Goal: Complete application form: Complete application form

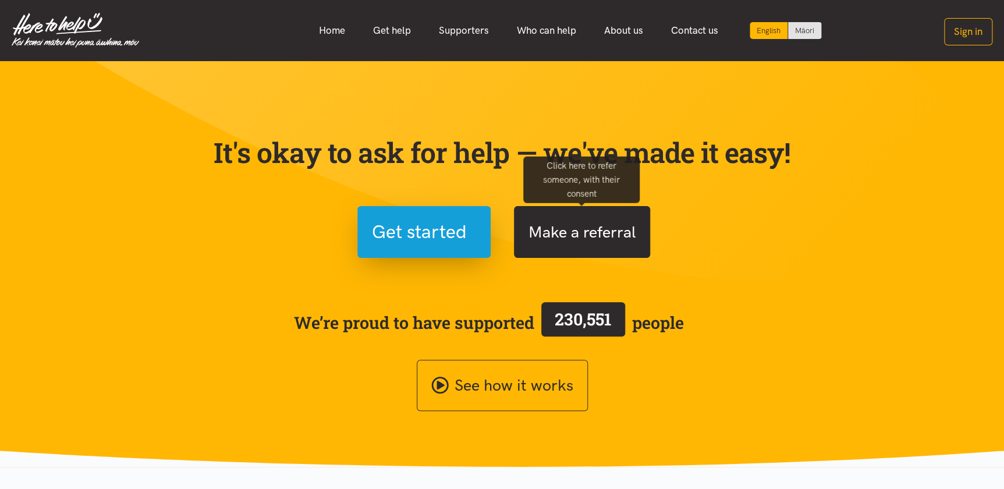
click at [568, 236] on button "Make a referral" at bounding box center [582, 232] width 136 height 52
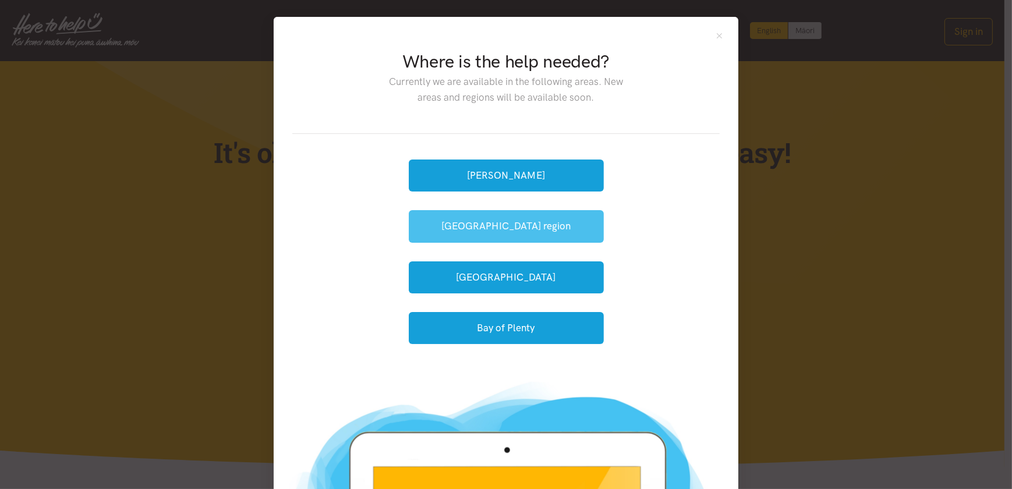
click at [550, 225] on button "[GEOGRAPHIC_DATA] region" at bounding box center [506, 226] width 195 height 32
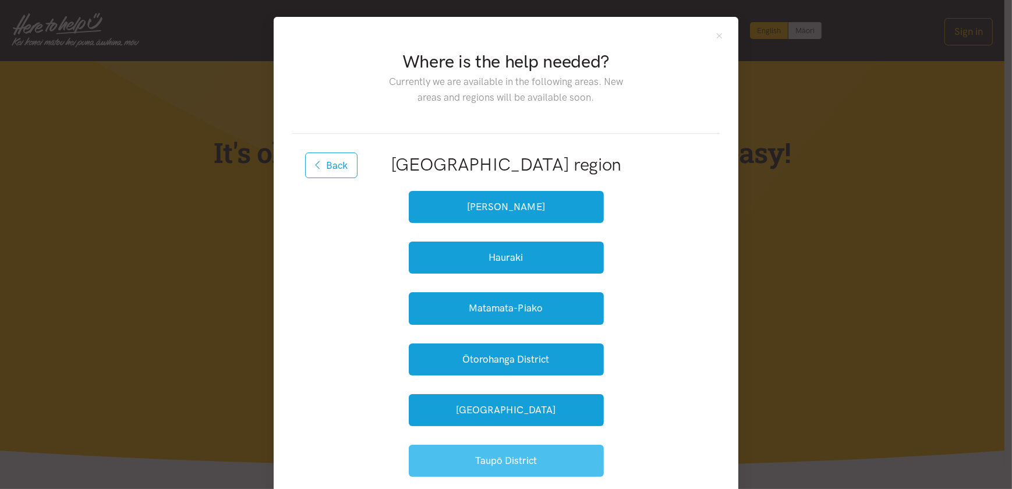
click at [495, 460] on button "Taupō District" at bounding box center [506, 461] width 195 height 32
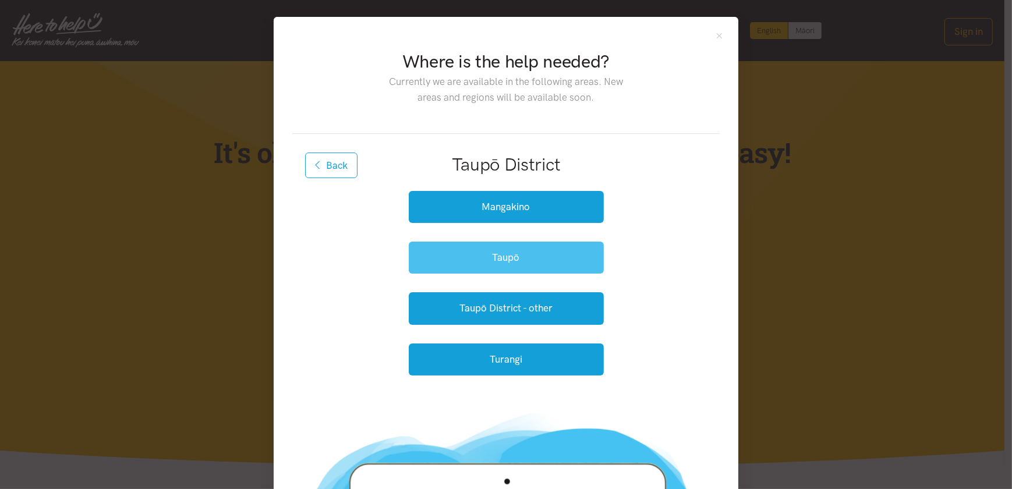
click at [515, 260] on button "Taupō" at bounding box center [506, 258] width 195 height 32
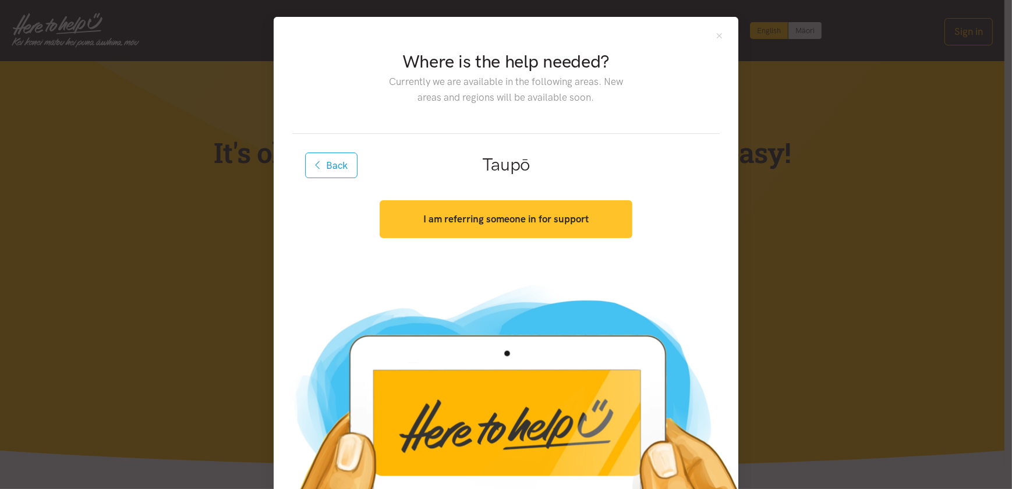
click at [533, 207] on button "I am referring someone in for support" at bounding box center [506, 219] width 252 height 38
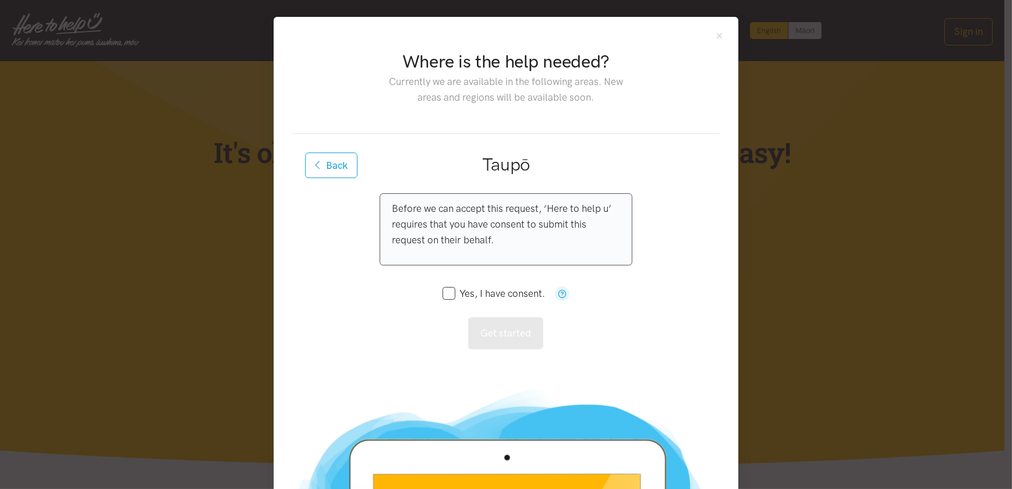
click at [444, 295] on input "Yes, I have consent." at bounding box center [493, 294] width 102 height 10
checkbox input "true"
click at [505, 327] on button "Get started" at bounding box center [505, 333] width 75 height 32
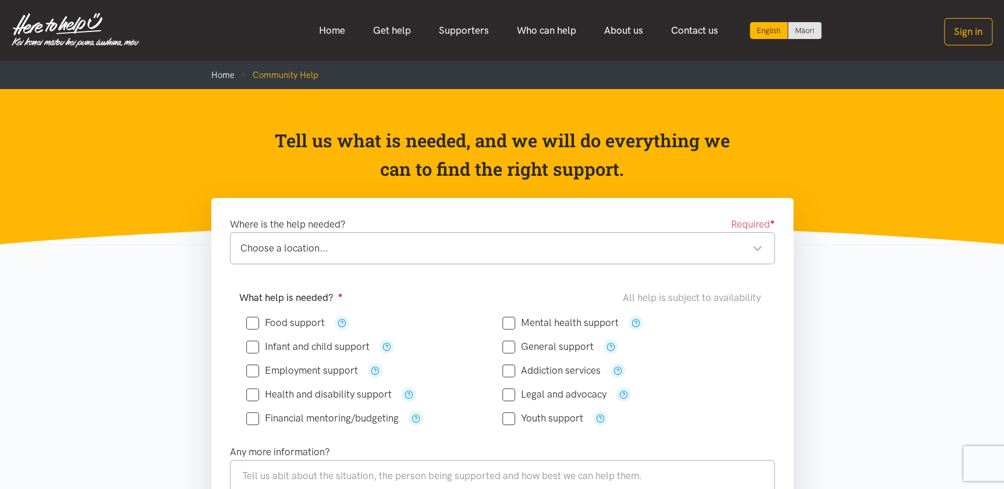
click at [381, 250] on div "Choose a location..." at bounding box center [501, 248] width 522 height 16
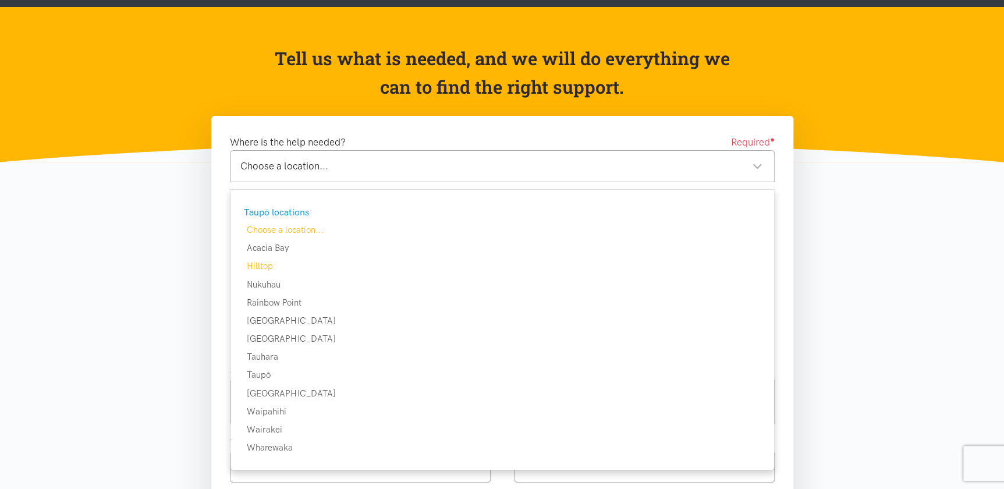
scroll to position [130, 0]
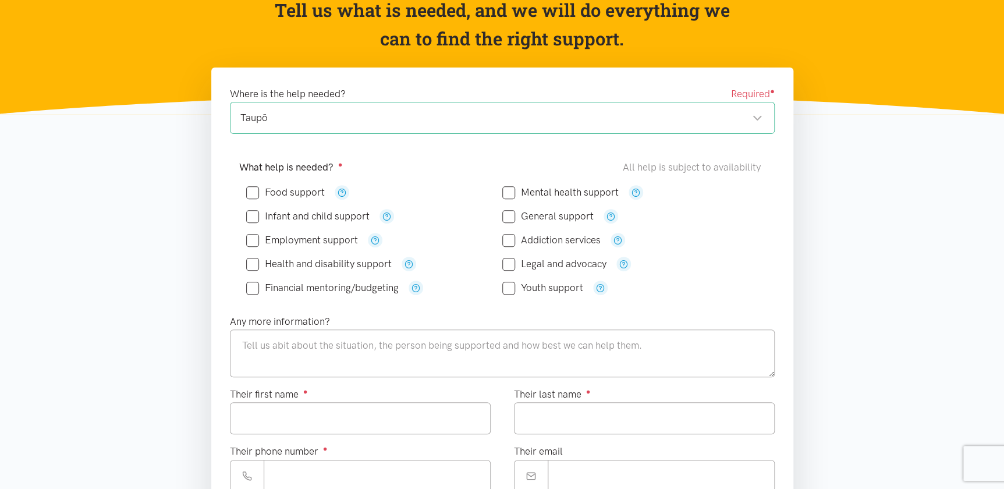
click at [253, 191] on input "Food support" at bounding box center [285, 192] width 79 height 10
checkbox input "true"
click at [512, 189] on input "Mental health support" at bounding box center [560, 192] width 116 height 10
checkbox input "true"
click at [378, 351] on textarea at bounding box center [502, 353] width 545 height 48
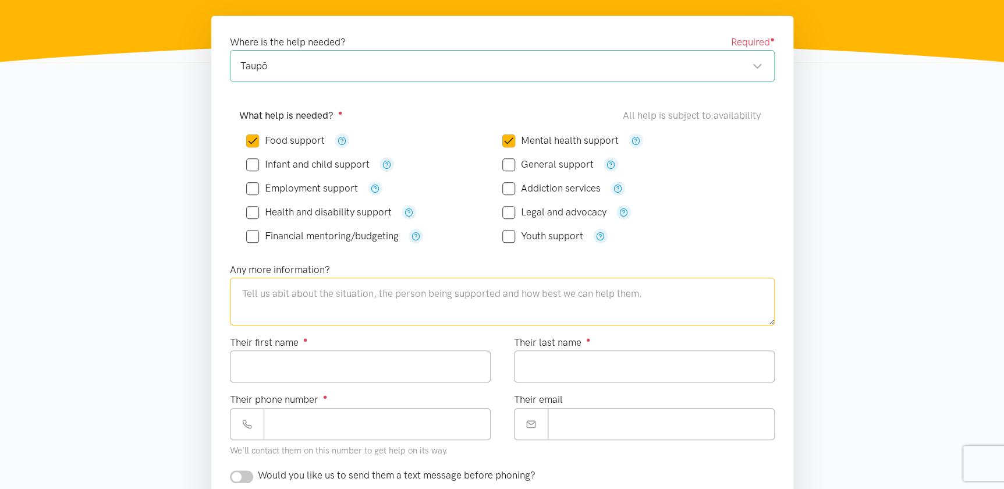
scroll to position [182, 0]
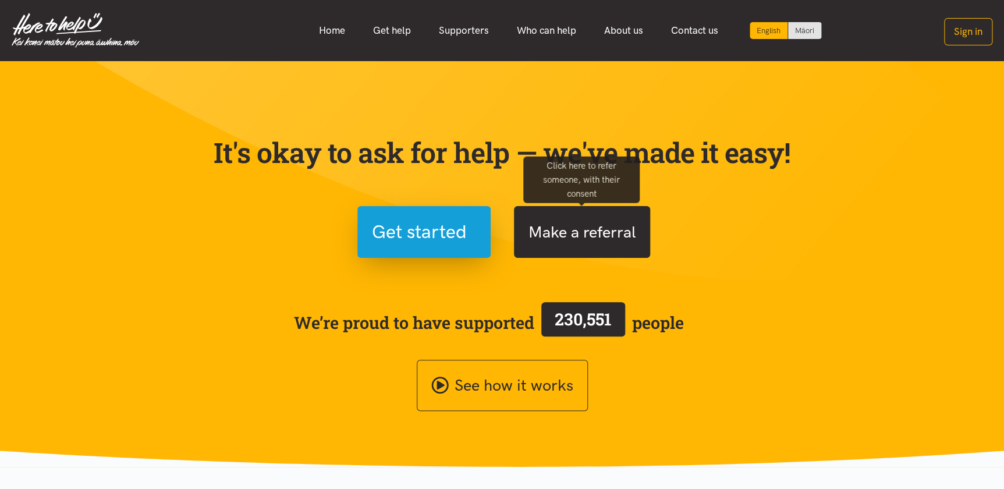
click at [587, 240] on button "Make a referral" at bounding box center [582, 232] width 136 height 52
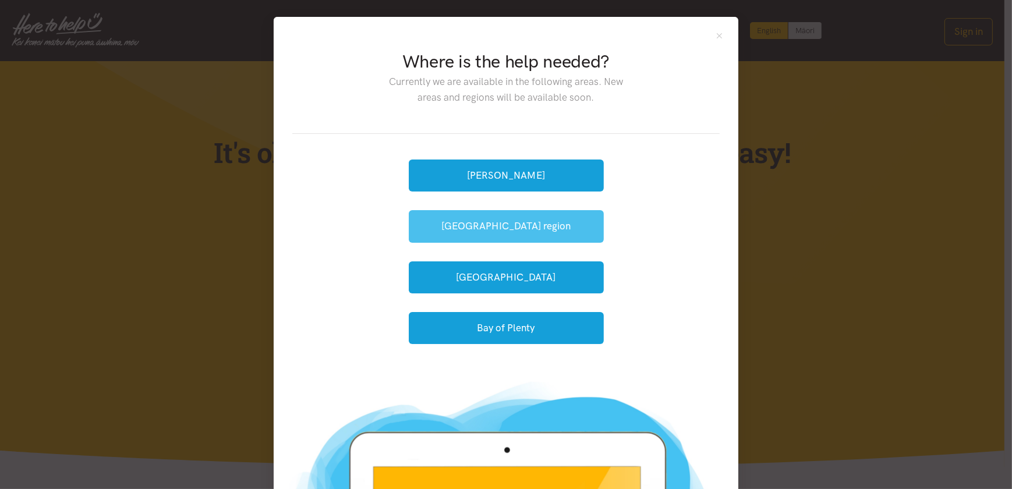
click at [512, 226] on button "[GEOGRAPHIC_DATA] region" at bounding box center [506, 226] width 195 height 32
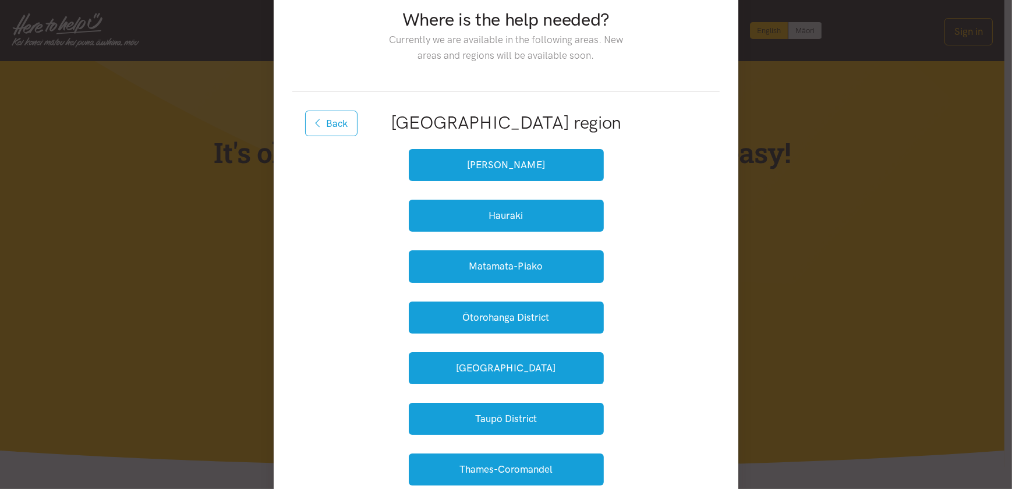
scroll to position [42, 0]
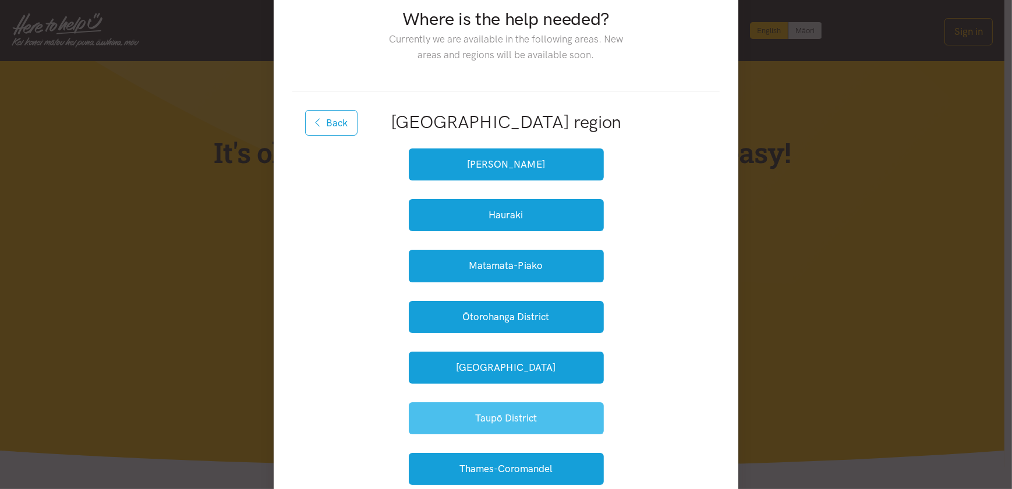
click at [503, 416] on button "Taupō District" at bounding box center [506, 418] width 195 height 32
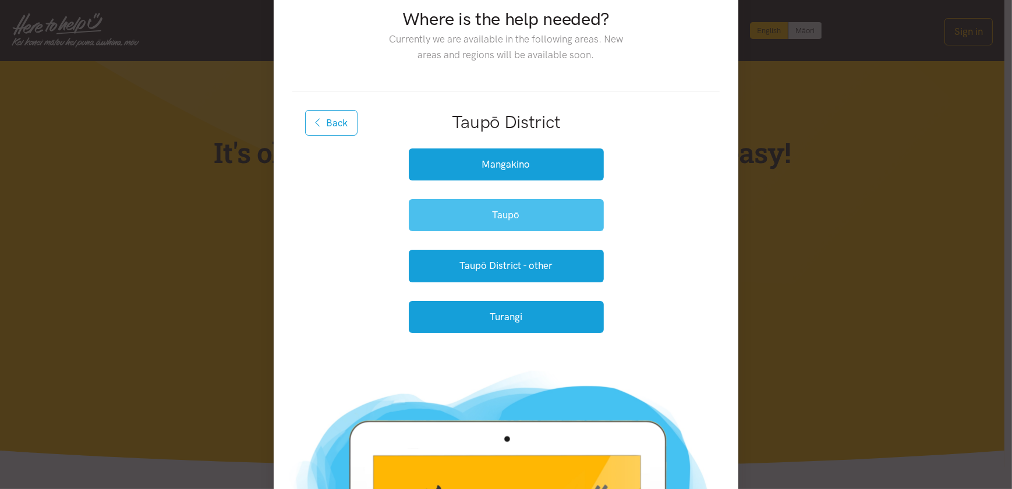
click at [498, 217] on button "Taupō" at bounding box center [506, 215] width 195 height 32
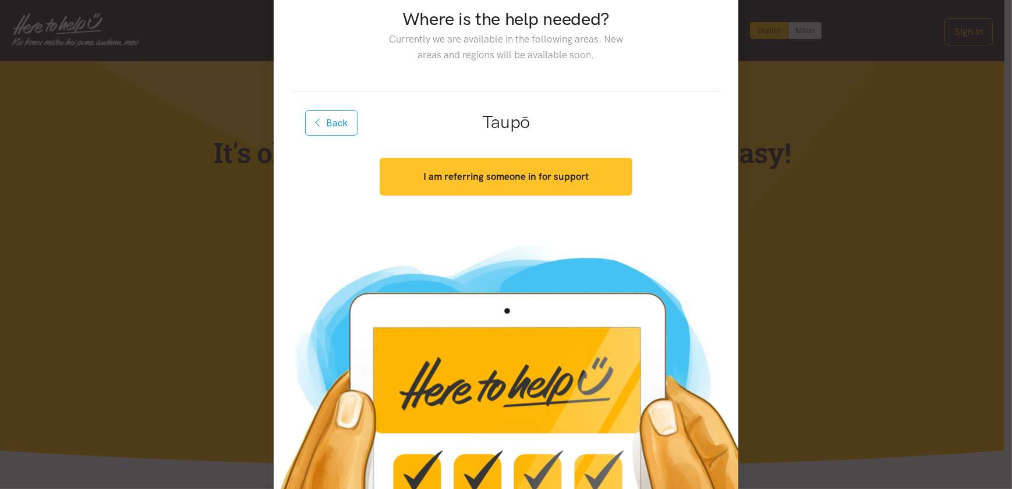
click at [503, 169] on button "I am referring someone in for support" at bounding box center [506, 177] width 252 height 38
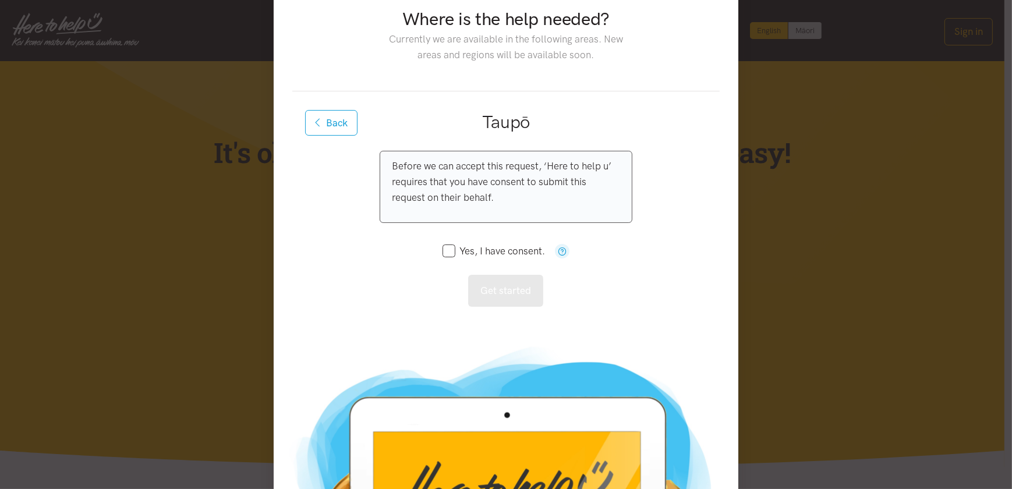
click at [444, 254] on input "Yes, I have consent." at bounding box center [493, 251] width 102 height 10
checkbox input "true"
click at [506, 292] on button "Get started" at bounding box center [505, 291] width 75 height 32
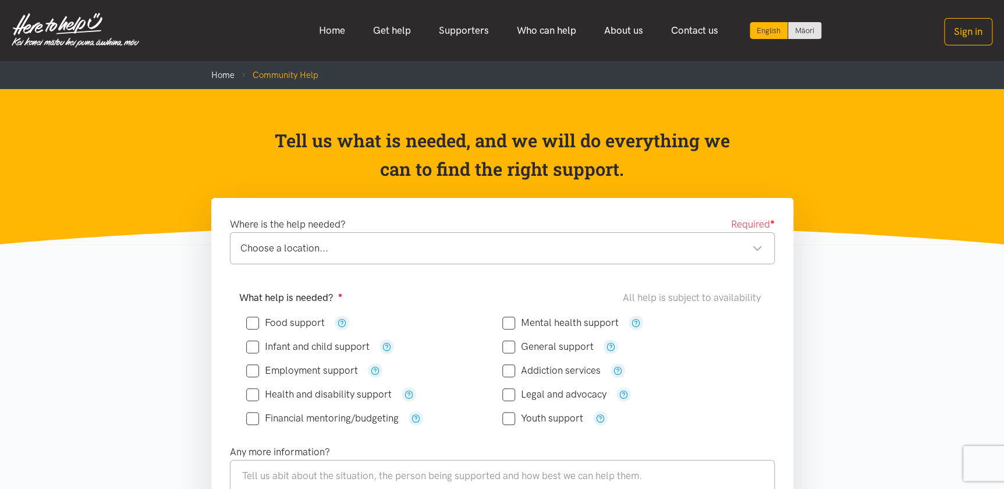
click at [387, 250] on div "Choose a location..." at bounding box center [501, 248] width 522 height 16
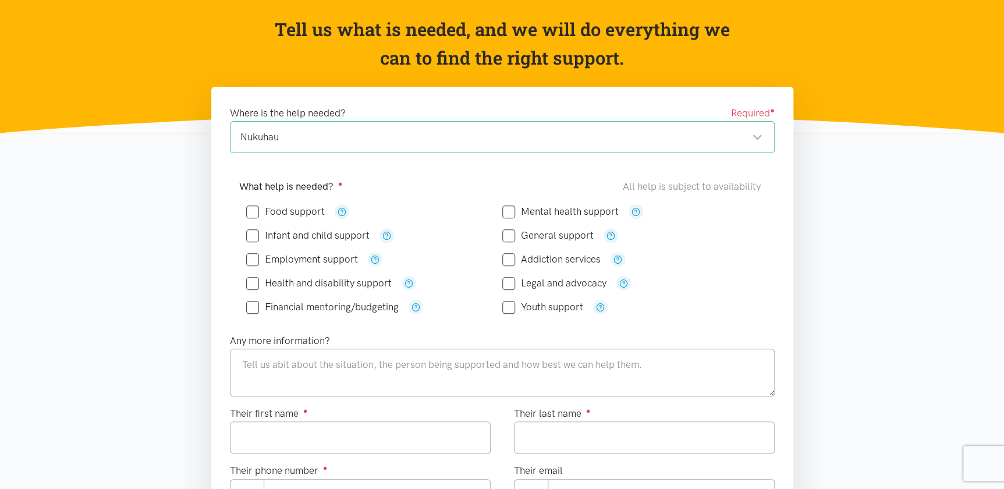
scroll to position [133, 0]
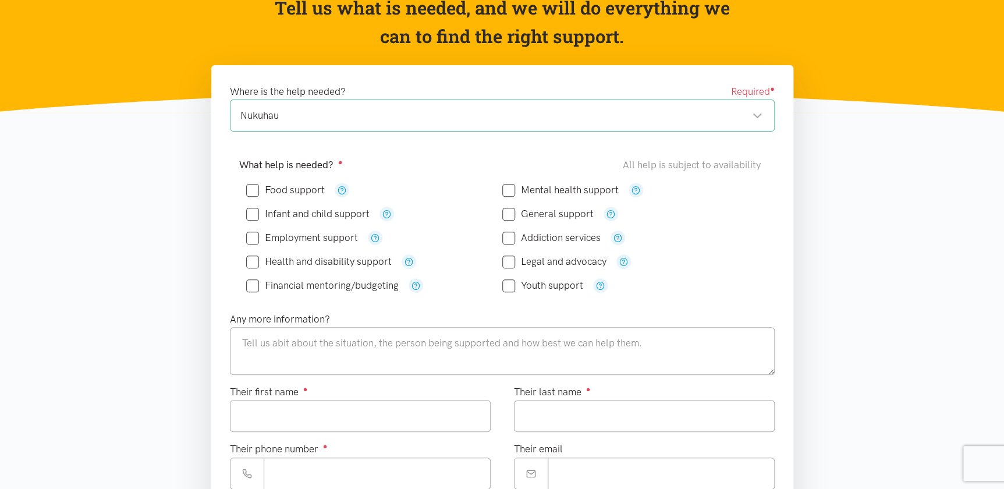
click at [272, 190] on input "Food support" at bounding box center [285, 190] width 79 height 10
checkbox input "true"
click at [274, 211] on input "Infant and child support" at bounding box center [307, 214] width 123 height 10
checkbox input "true"
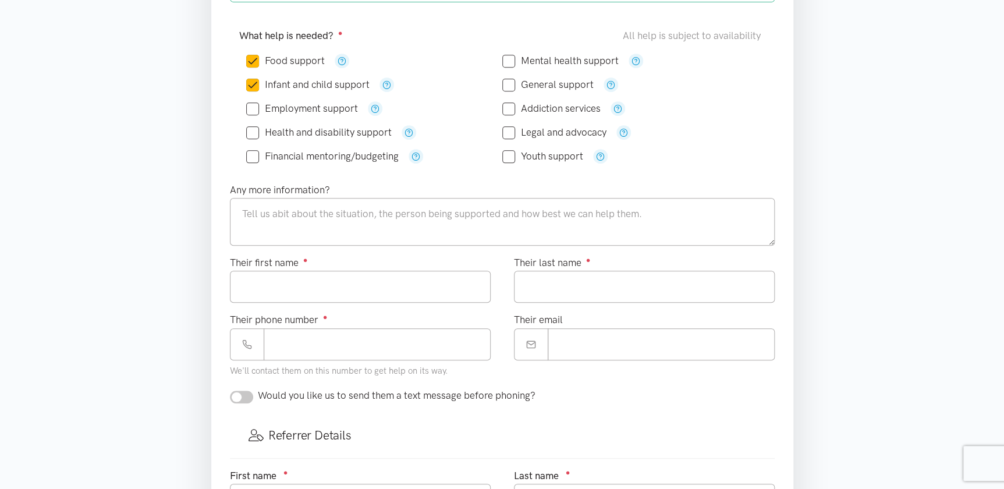
scroll to position [267, 0]
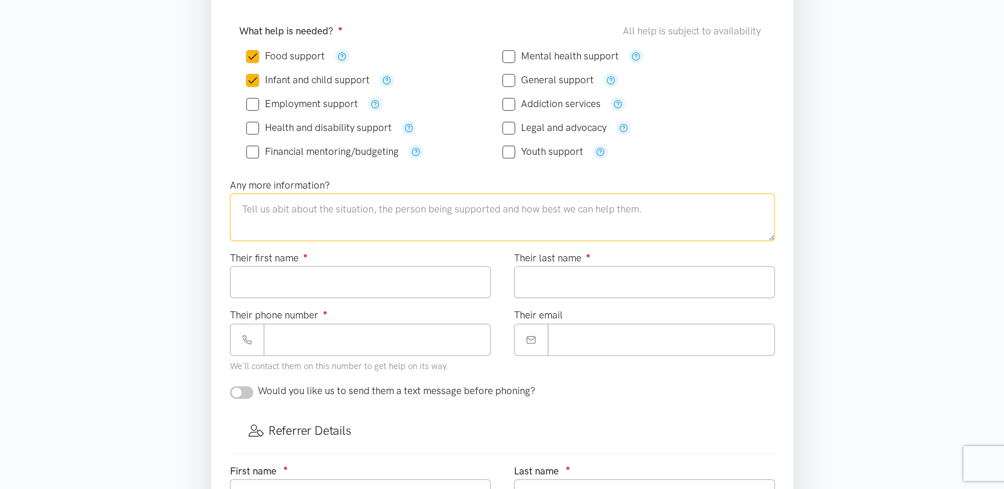
click at [352, 211] on textarea at bounding box center [502, 217] width 545 height 48
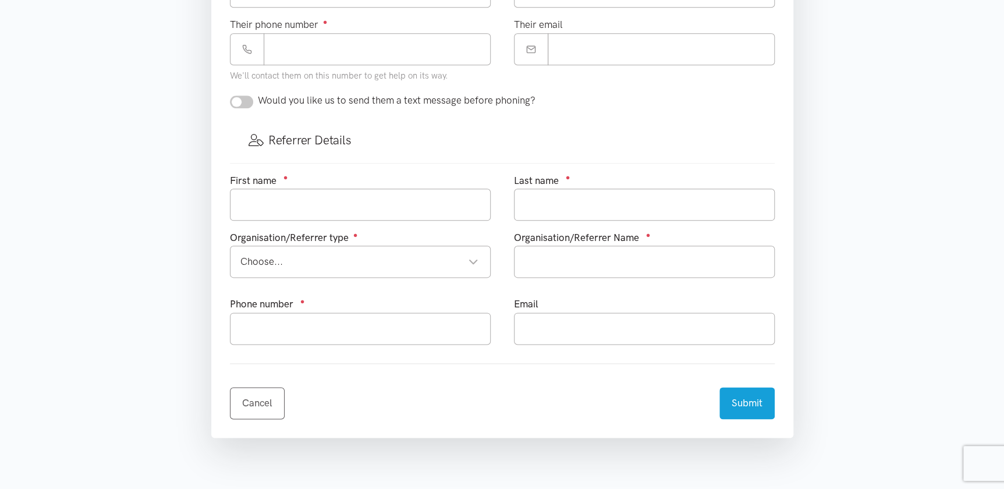
scroll to position [568, 0]
